Goal: Information Seeking & Learning: Check status

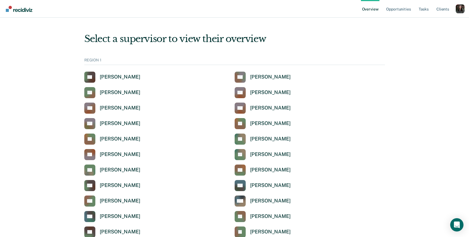
click at [465, 11] on div "Overview Opportunities Tasks Client s Profile How it works Log Out" at bounding box center [234, 9] width 469 height 18
click at [461, 11] on div "Profile dropdown button" at bounding box center [460, 8] width 9 height 9
click at [426, 24] on link "Profile" at bounding box center [438, 25] width 36 height 5
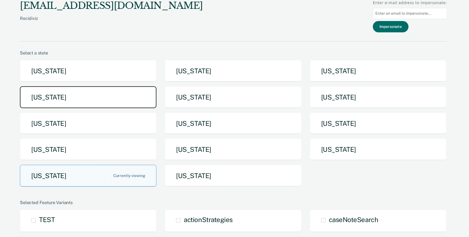
click at [116, 91] on button "Idaho" at bounding box center [88, 97] width 137 height 22
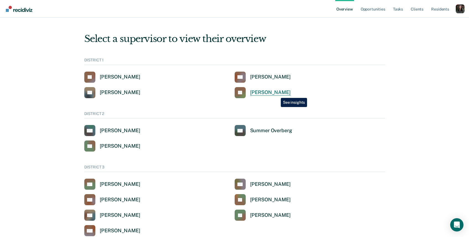
click at [277, 93] on div "Jeffery Schraeder" at bounding box center [270, 92] width 41 height 6
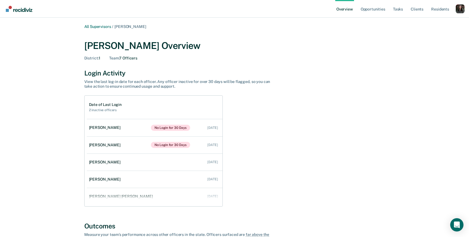
click at [346, 12] on link "Overview" at bounding box center [344, 9] width 19 height 18
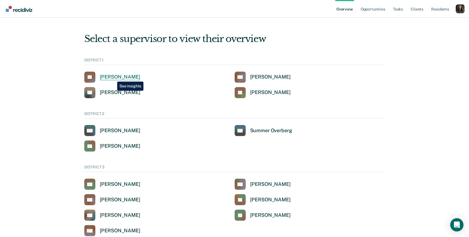
click at [113, 77] on div "John Andrich" at bounding box center [120, 77] width 41 height 6
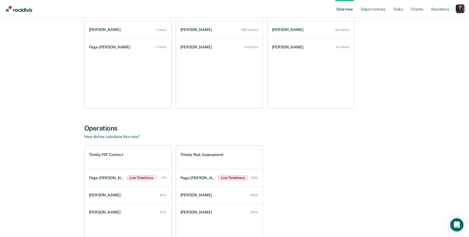
scroll to position [372, 0]
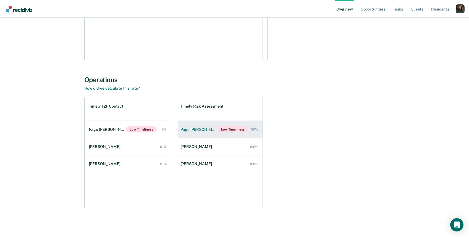
click at [210, 128] on link "Page Felbinger Low Timeliness 50%" at bounding box center [220, 129] width 84 height 17
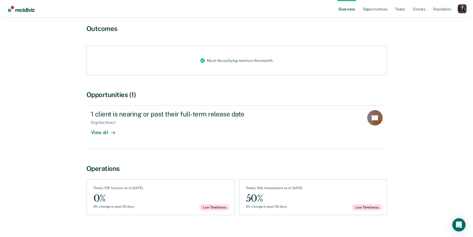
scroll to position [62, 0]
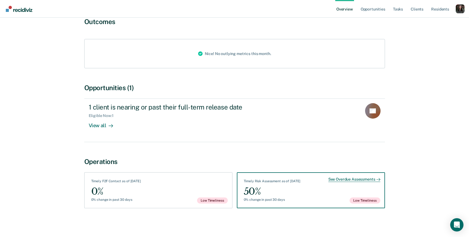
click at [338, 182] on div "See Overdue Assessments" at bounding box center [354, 179] width 52 height 5
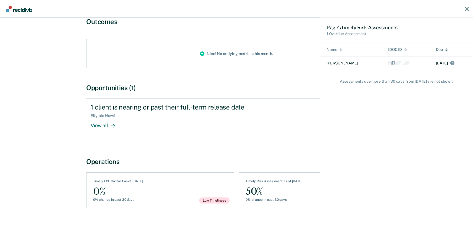
click at [178, 187] on div "Page ’s Timely Risk Assessment s 1 Overdue Assessment Name IDOC ID Due Leela Ca…" at bounding box center [236, 118] width 473 height 237
click at [154, 191] on div "Page ’s Timely Risk Assessment s 1 Overdue Assessment Name IDOC ID Due Leela Ca…" at bounding box center [236, 118] width 473 height 237
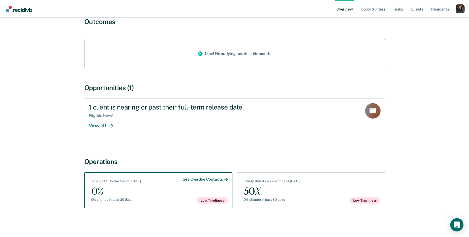
click at [141, 181] on div "Timely F2F Contact as of October 6" at bounding box center [116, 182] width 50 height 6
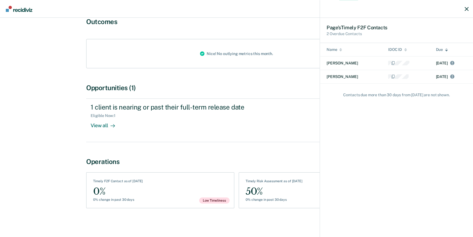
click at [288, 192] on div "Page ’s Timely F2F Contact s 2 Overdue Contacts Name IDOC ID Due Leela Campbell…" at bounding box center [236, 118] width 473 height 237
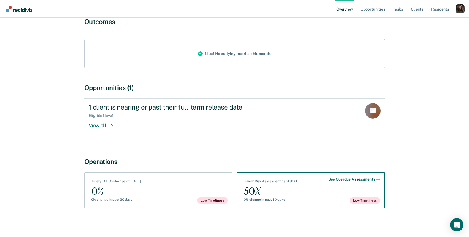
click at [293, 190] on div "50%" at bounding box center [272, 191] width 57 height 12
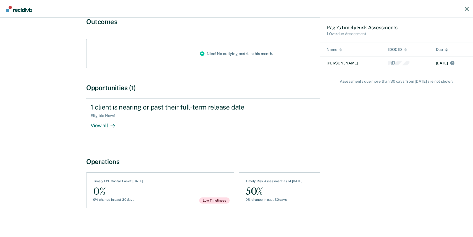
click at [175, 192] on div "Page ’s Timely Risk Assessment s 1 Overdue Assessment Name IDOC ID Due Leela Ca…" at bounding box center [236, 118] width 473 height 237
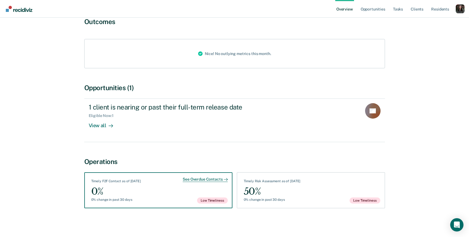
click at [214, 183] on div "Low Timeliness" at bounding box center [214, 191] width 35 height 24
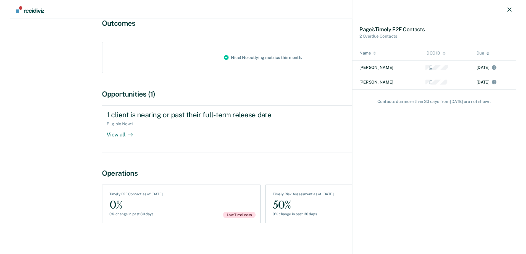
scroll to position [46, 0]
